Goal: Check status: Check status

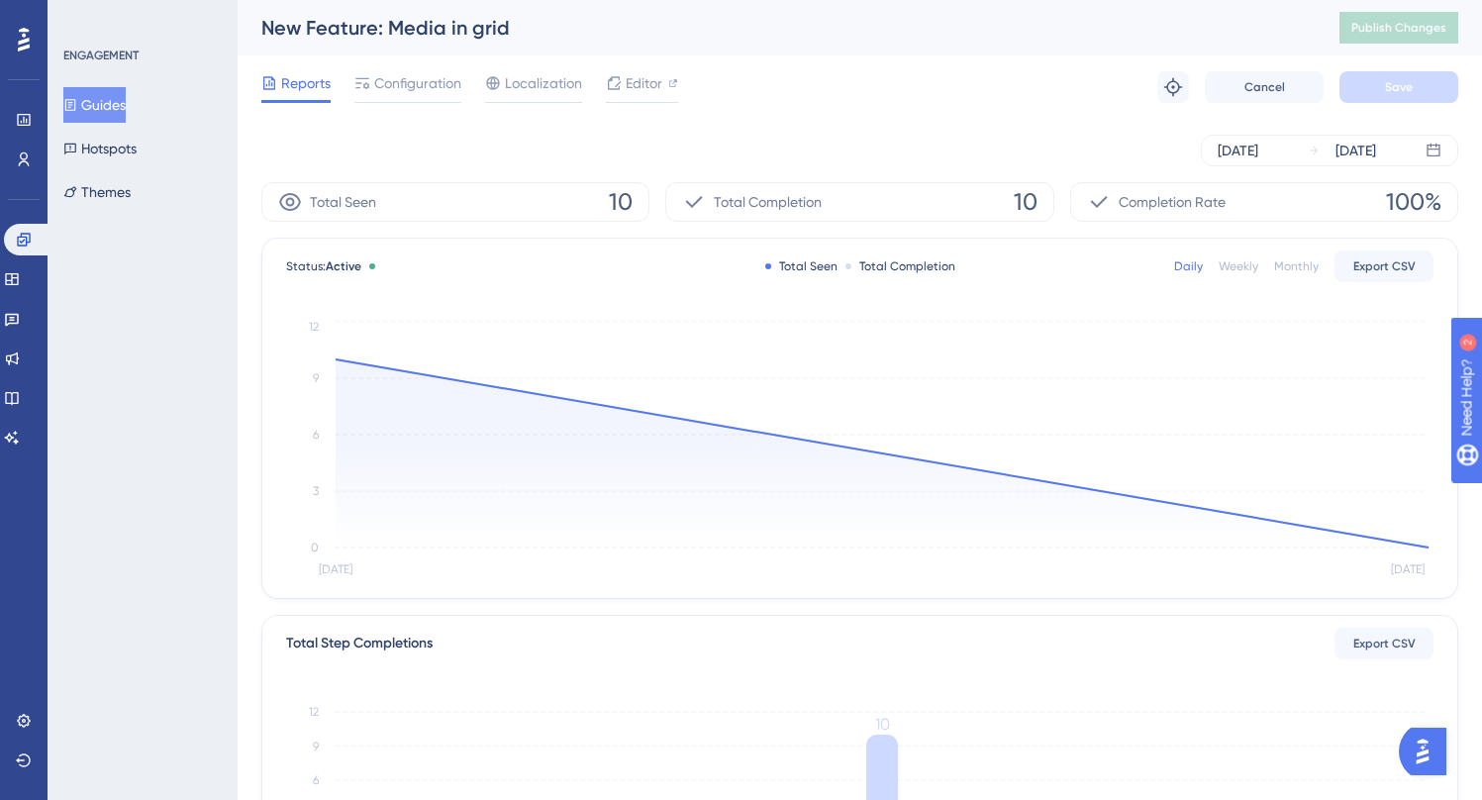
click at [765, 124] on div "[DATE] [DATE]" at bounding box center [859, 150] width 1197 height 63
click at [836, 129] on div "[DATE] [DATE]" at bounding box center [859, 150] width 1197 height 63
click at [770, 205] on span "Total Completion" at bounding box center [768, 202] width 108 height 24
click at [799, 164] on div "[DATE] [DATE]" at bounding box center [859, 151] width 1197 height 32
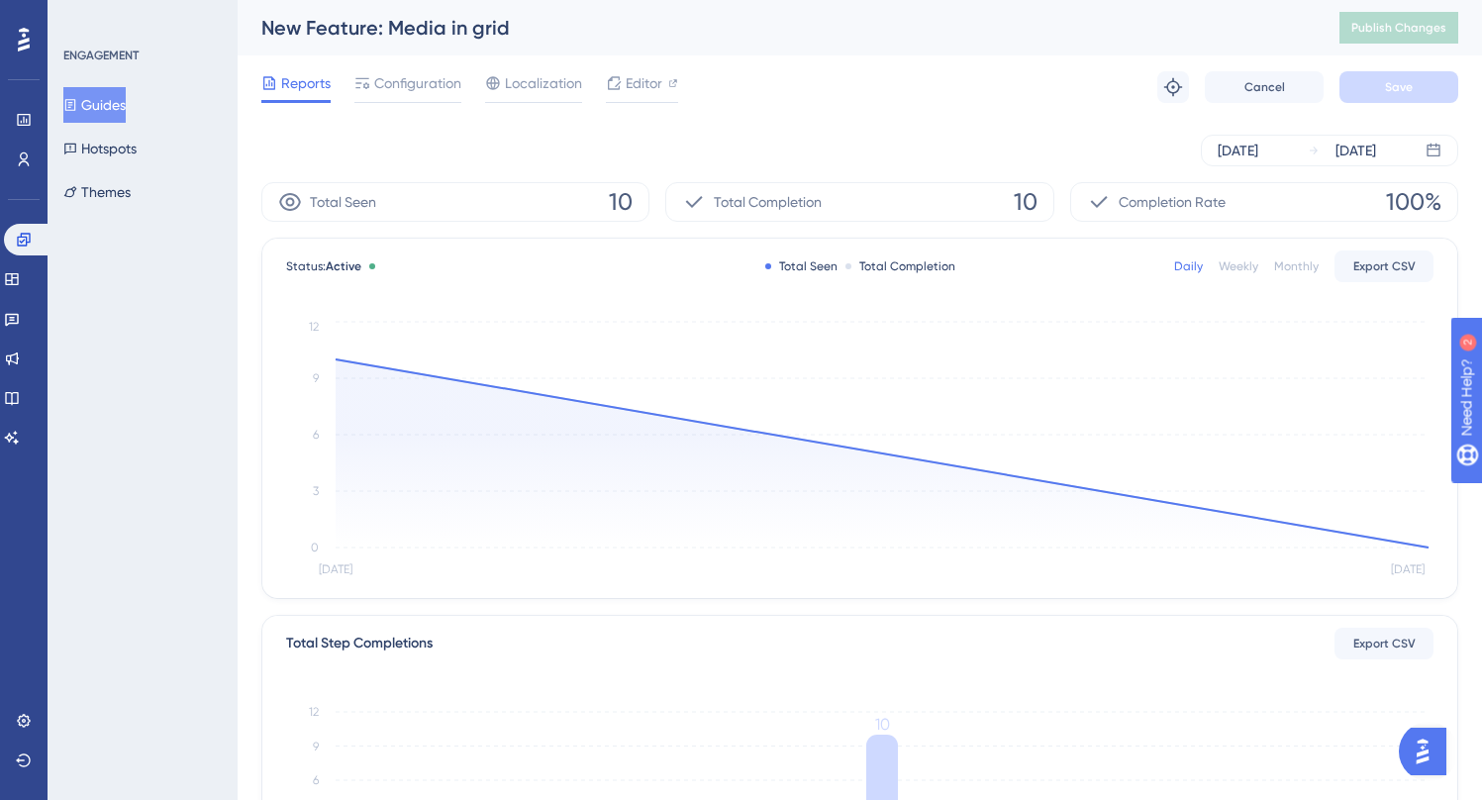
click at [866, 118] on div "Reports Configuration Localization Editor Troubleshoot Cancel Save" at bounding box center [859, 86] width 1197 height 63
click at [818, 117] on div "Reports Configuration Localization Editor Troubleshoot Cancel Save" at bounding box center [859, 86] width 1197 height 63
click at [865, 115] on div "Reports Configuration Localization Editor Troubleshoot Cancel Save" at bounding box center [859, 86] width 1197 height 63
click at [789, 124] on div "[DATE] [DATE]" at bounding box center [859, 150] width 1197 height 63
click at [31, 245] on icon at bounding box center [24, 240] width 16 height 16
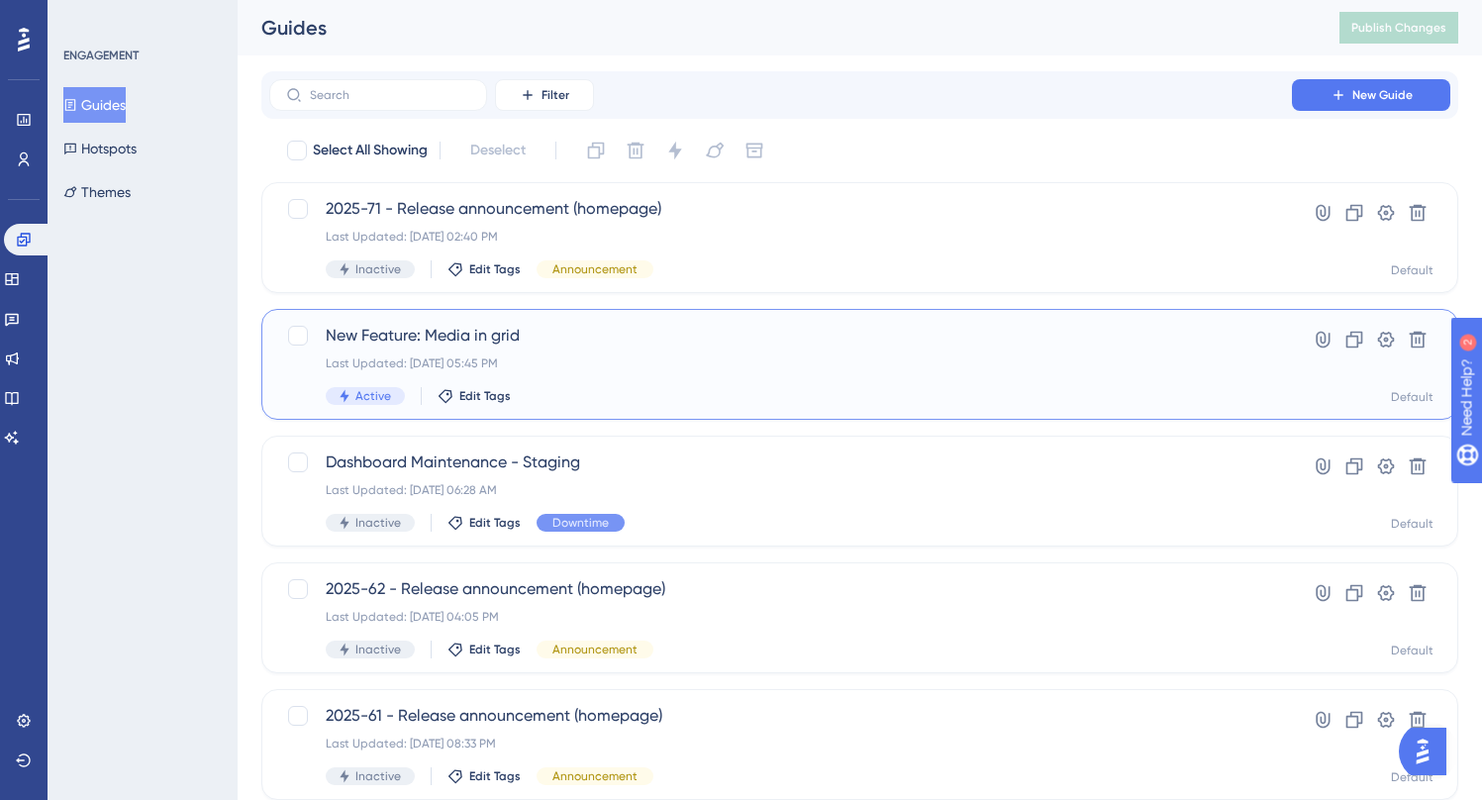
click at [627, 356] on div "Last Updated: [DATE] 05:45 PM" at bounding box center [781, 363] width 910 height 16
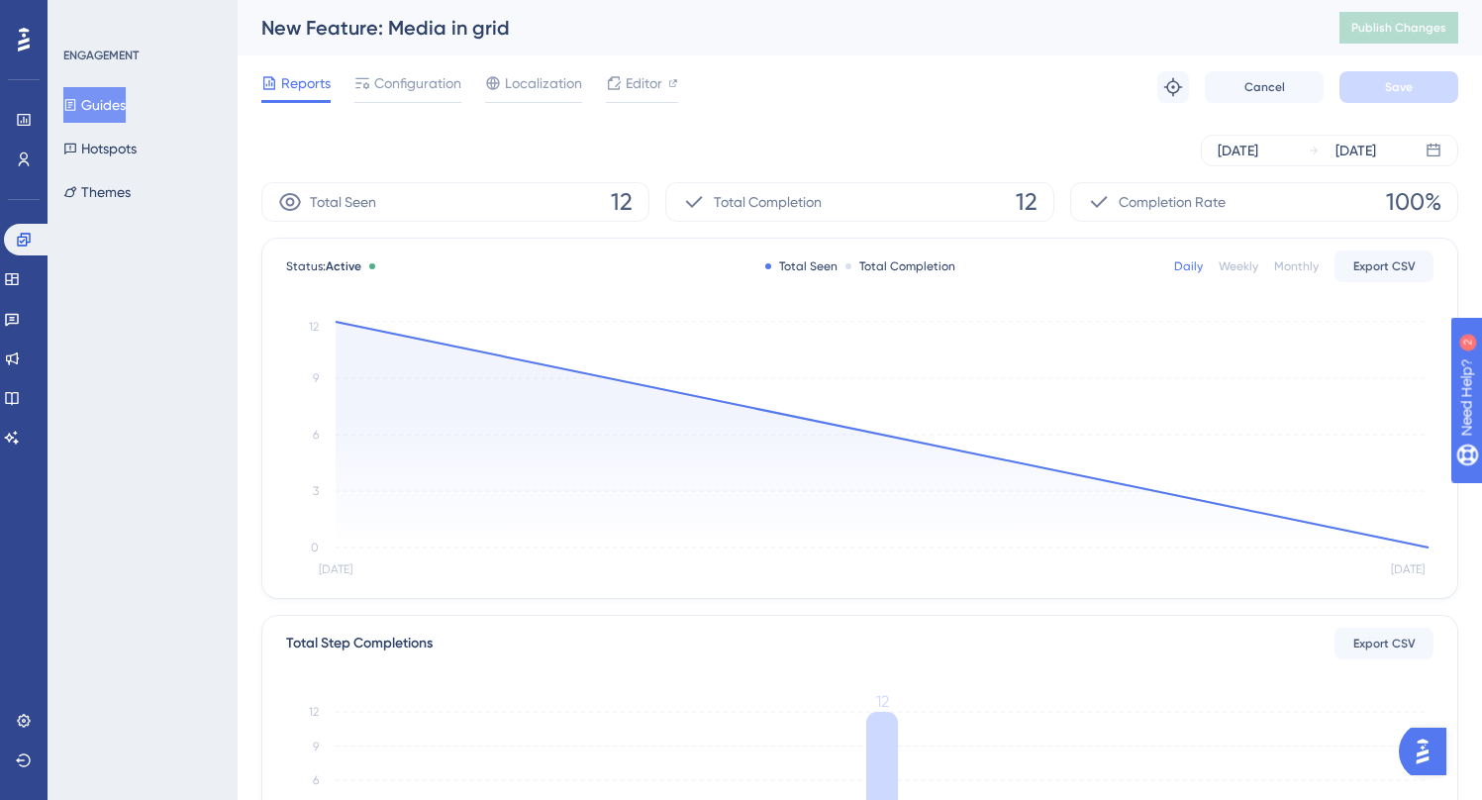
click at [189, 267] on div "ENGAGEMENT Guides Hotspots Themes" at bounding box center [143, 400] width 190 height 800
click at [20, 324] on icon at bounding box center [12, 319] width 16 height 16
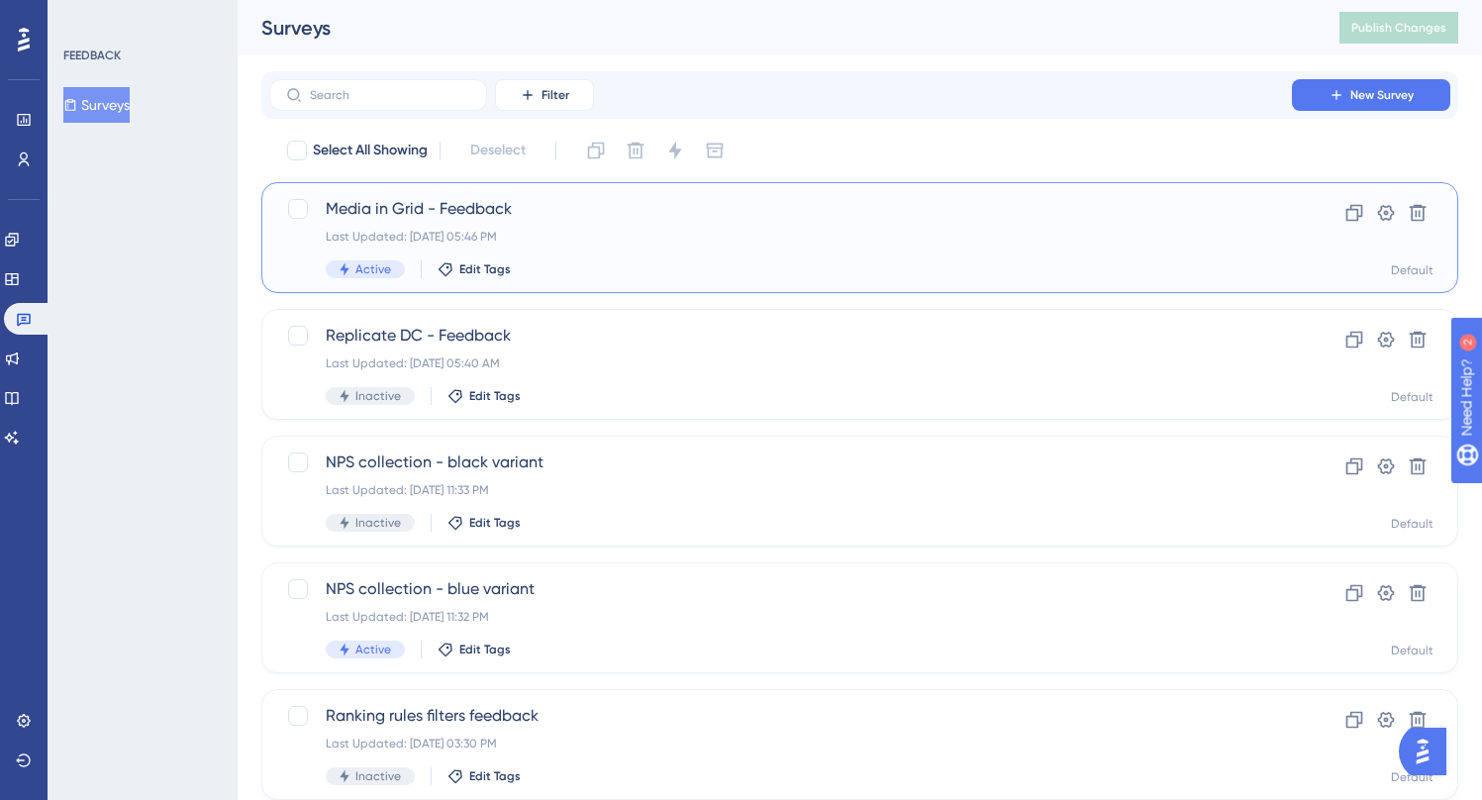
click at [662, 254] on div "Media in Grid - Feedback Last Updated: [DATE] 05:46 PM Active Edit Tags" at bounding box center [781, 237] width 910 height 81
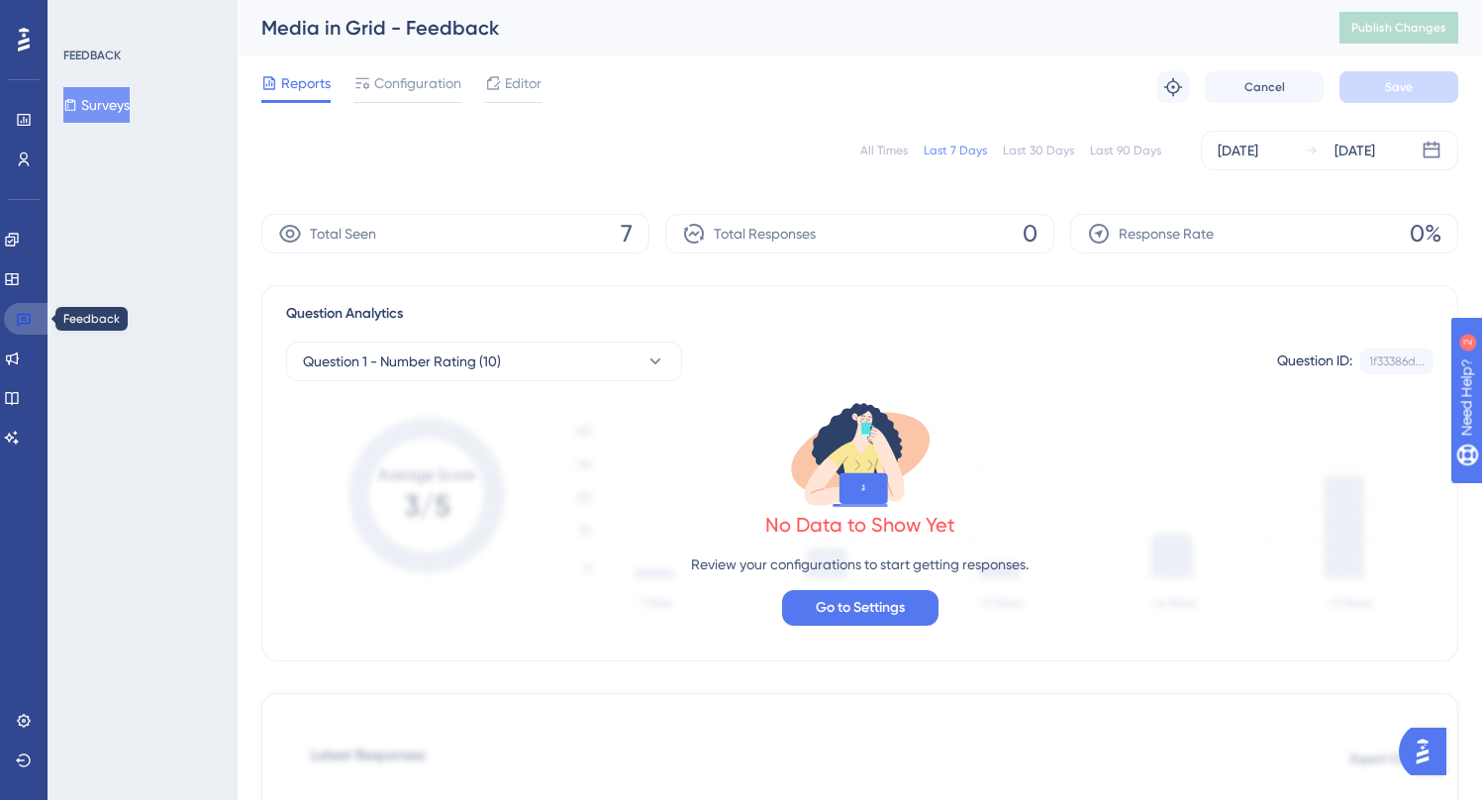
click at [32, 313] on link at bounding box center [28, 319] width 48 height 32
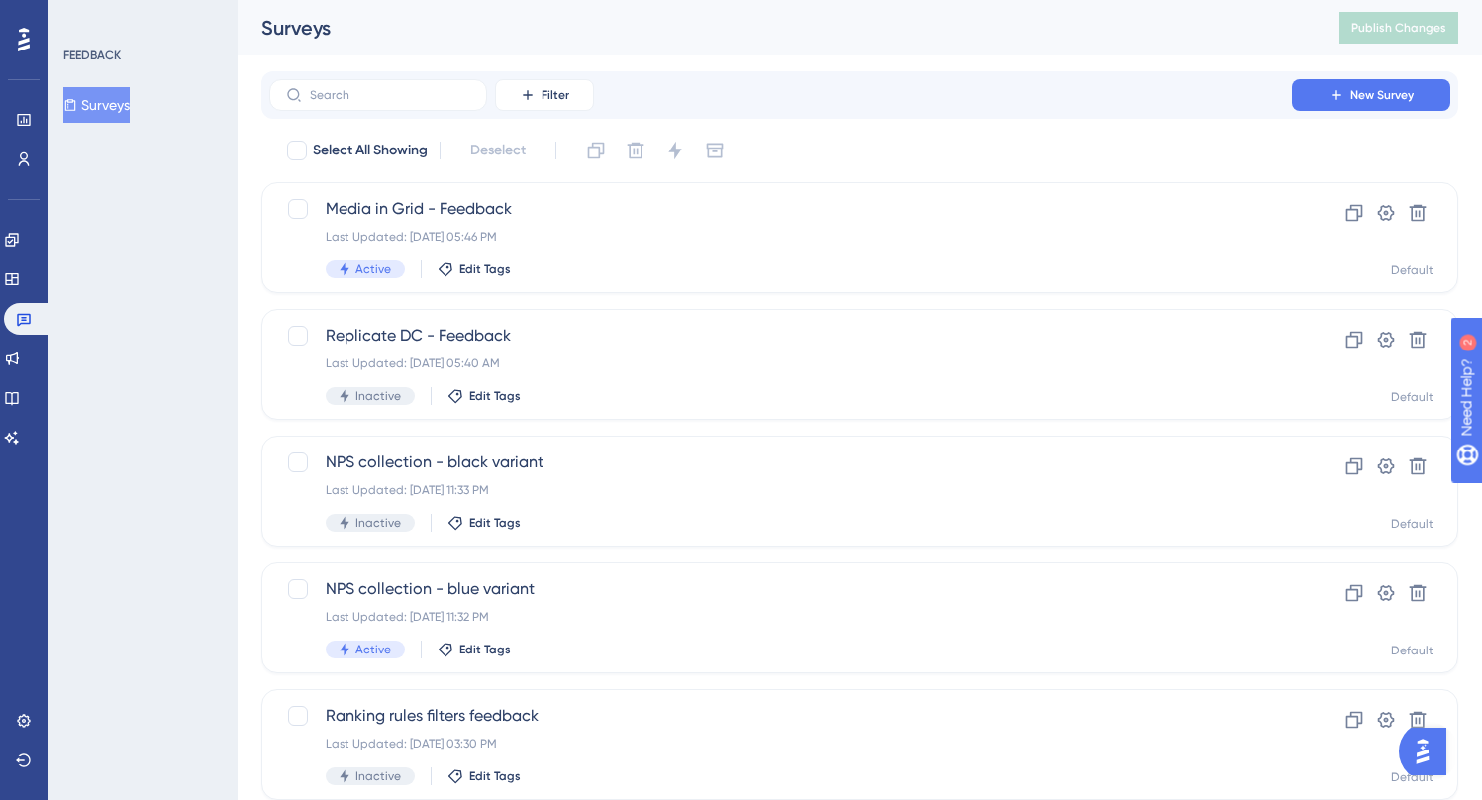
click at [186, 283] on div "FEEDBACK Surveys" at bounding box center [143, 400] width 190 height 800
click at [247, 292] on div "Performance Users Engagement Widgets Feedback Product Updates Knowledge Base AI…" at bounding box center [860, 752] width 1244 height 1505
click at [238, 288] on div "Performance Users Engagement Widgets Feedback Product Updates Knowledge Base AI…" at bounding box center [860, 752] width 1244 height 1505
click at [231, 288] on div "FEEDBACK Surveys" at bounding box center [143, 400] width 190 height 800
click at [238, 286] on div "Performance Users Engagement Widgets Feedback Product Updates Knowledge Base AI…" at bounding box center [860, 752] width 1244 height 1505
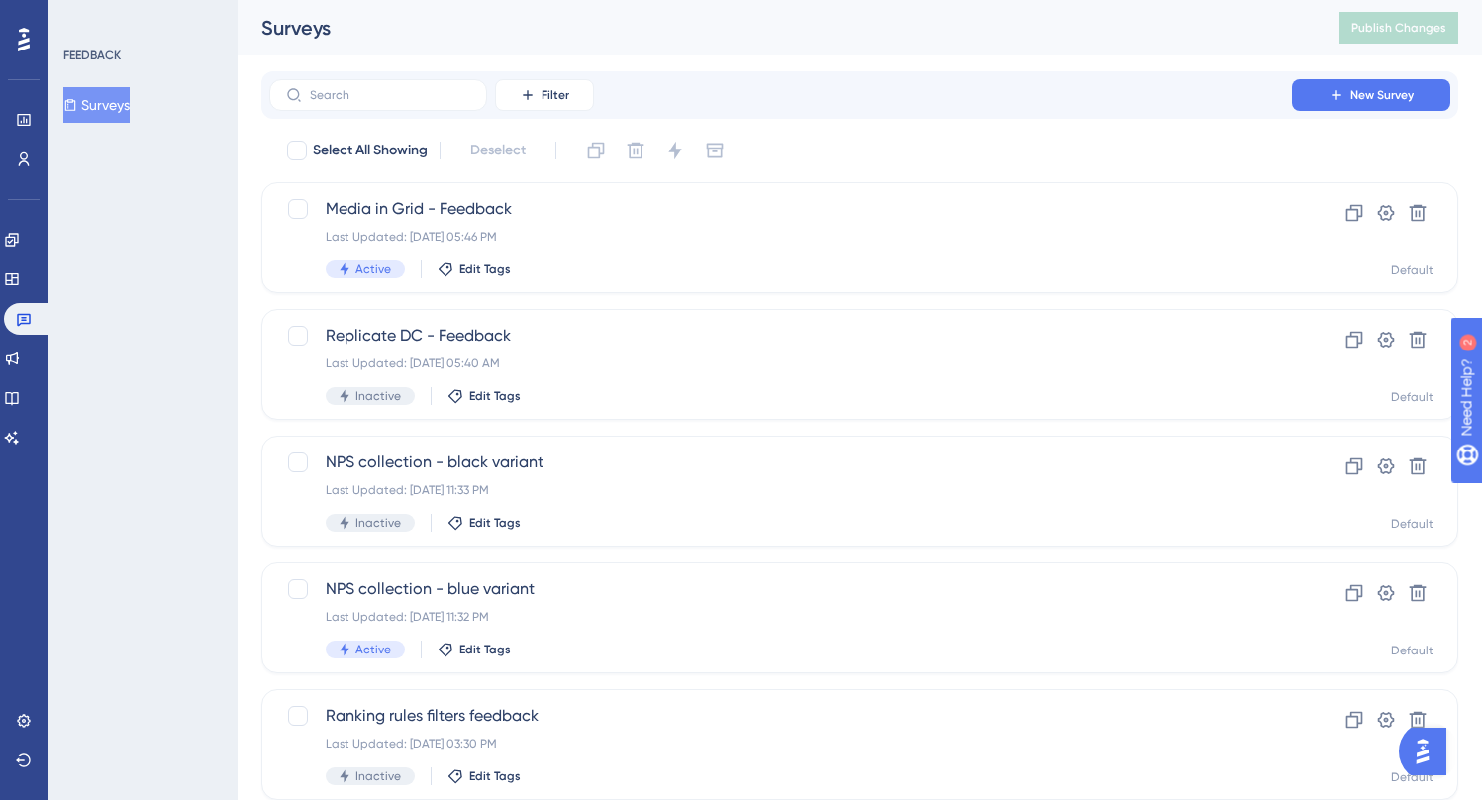
click at [872, 159] on div "Select All Showing Deselect" at bounding box center [871, 151] width 1173 height 32
click at [116, 96] on button "Surveys" at bounding box center [96, 105] width 66 height 36
click at [20, 248] on link at bounding box center [12, 240] width 16 height 32
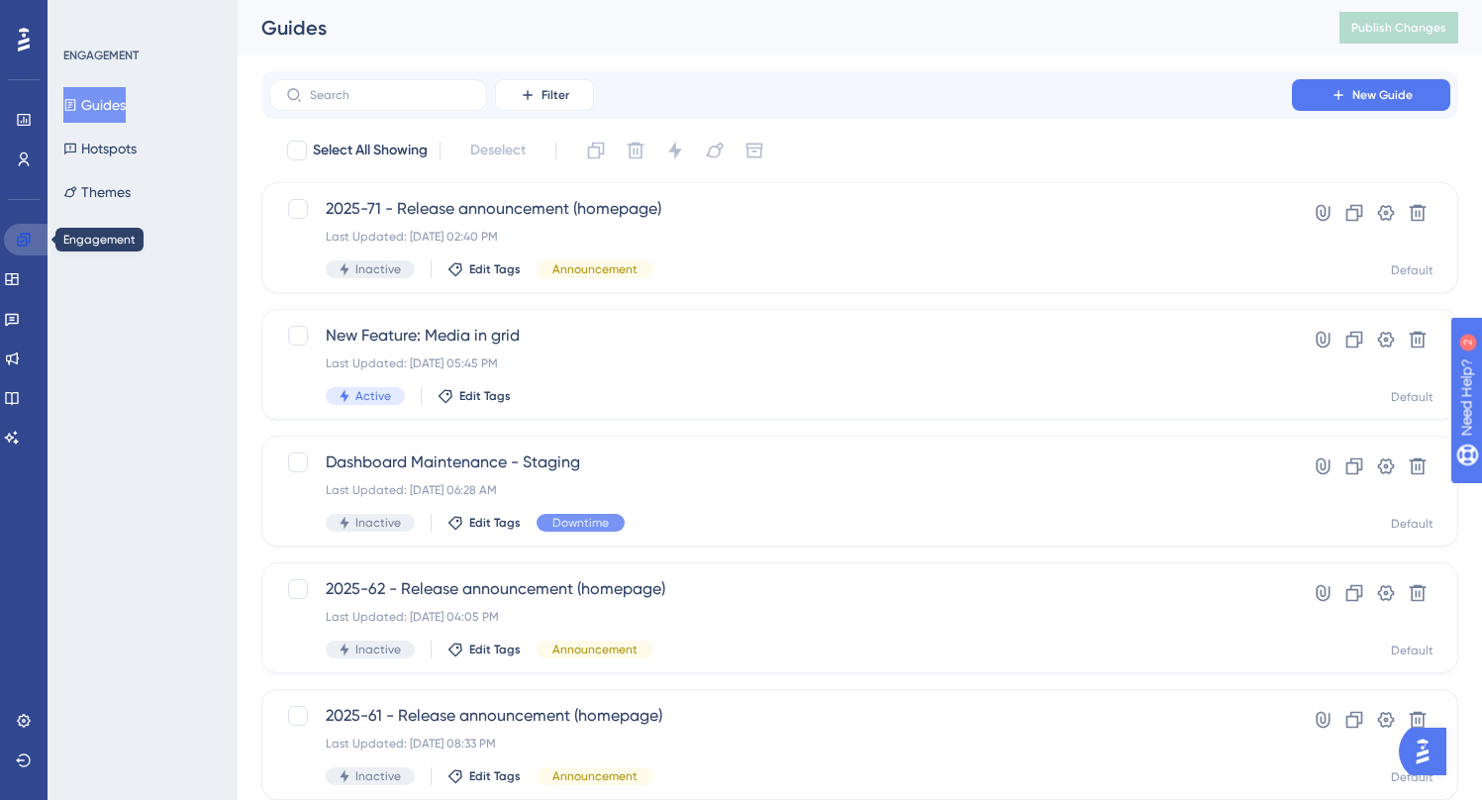
click at [18, 245] on icon at bounding box center [23, 239] width 13 height 13
click at [111, 91] on button "Guides" at bounding box center [94, 105] width 62 height 36
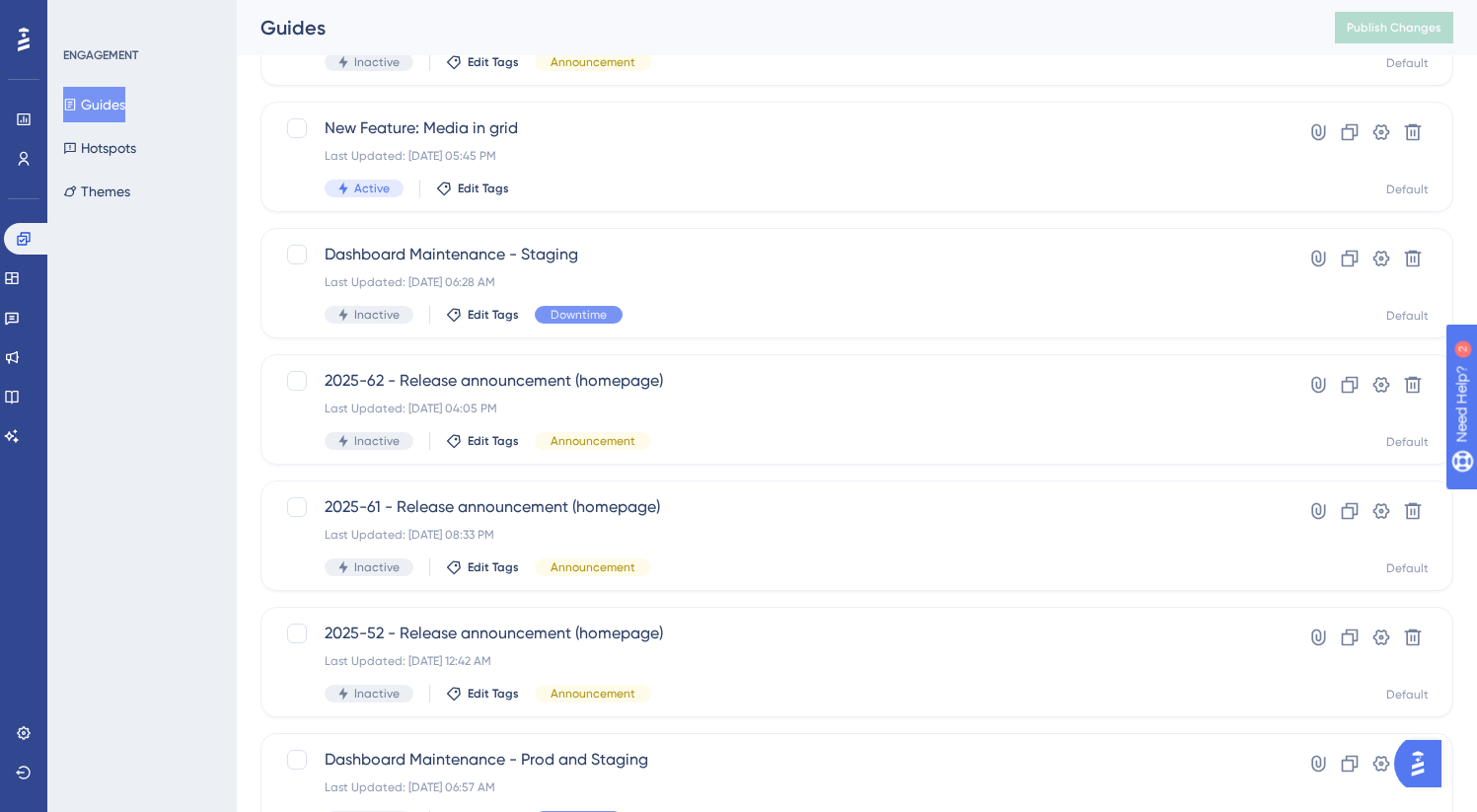
scroll to position [209, 0]
